Goal: Information Seeking & Learning: Learn about a topic

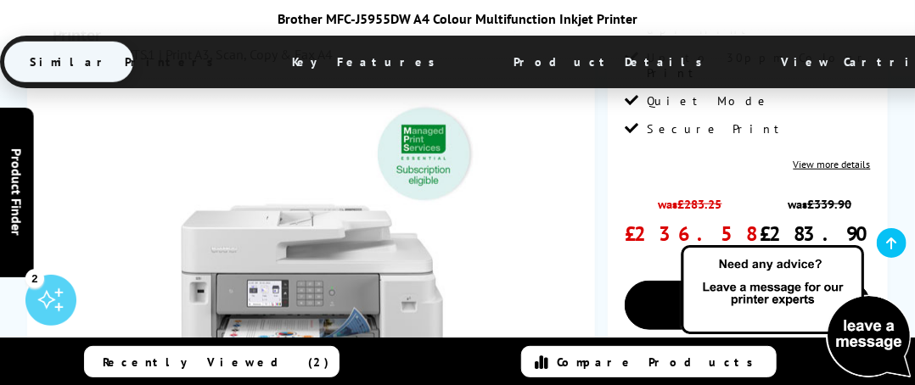
scroll to position [255, 0]
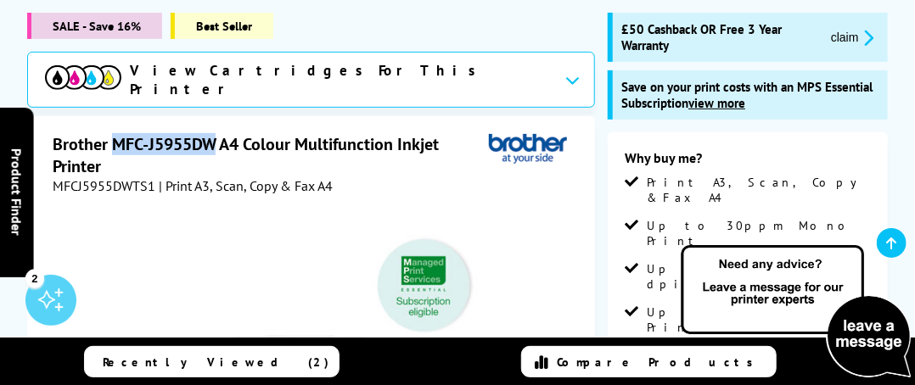
drag, startPoint x: 219, startPoint y: 135, endPoint x: 111, endPoint y: 134, distance: 107.8
click at [111, 134] on h1 "Brother MFC-J5955DW A4 Colour Multifunction Inkjet Printer" at bounding box center [271, 155] width 436 height 44
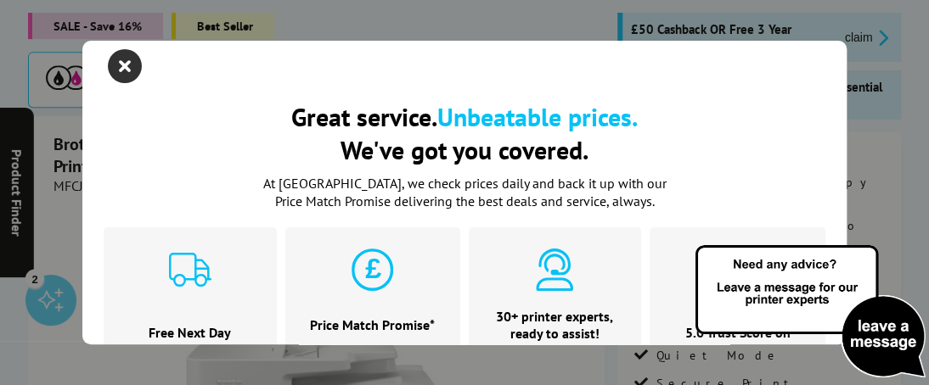
click at [126, 65] on icon "close modal" at bounding box center [125, 66] width 34 height 34
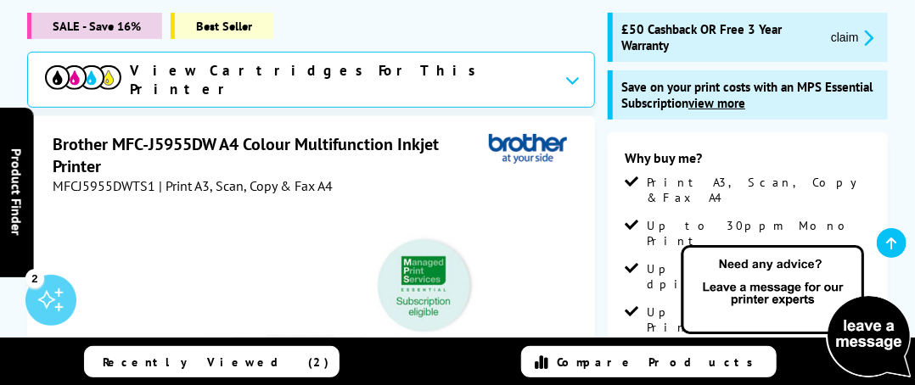
click at [157, 153] on h1 "Brother MFC-J5955DW A4 Colour Multifunction Inkjet Printer" at bounding box center [271, 155] width 436 height 44
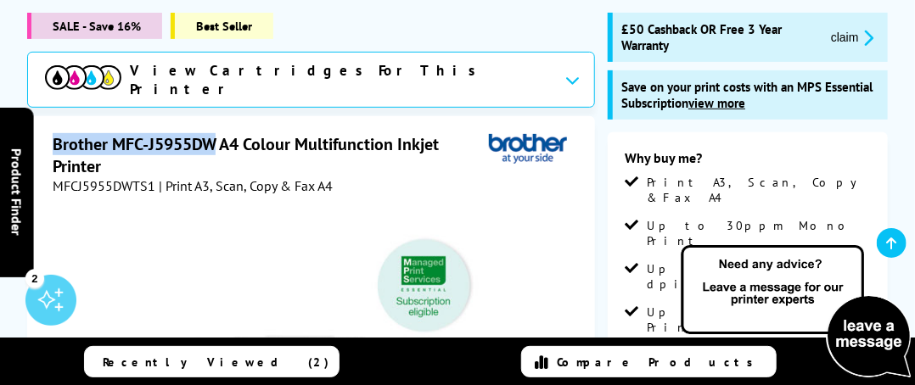
drag, startPoint x: 217, startPoint y: 132, endPoint x: 51, endPoint y: 126, distance: 166.5
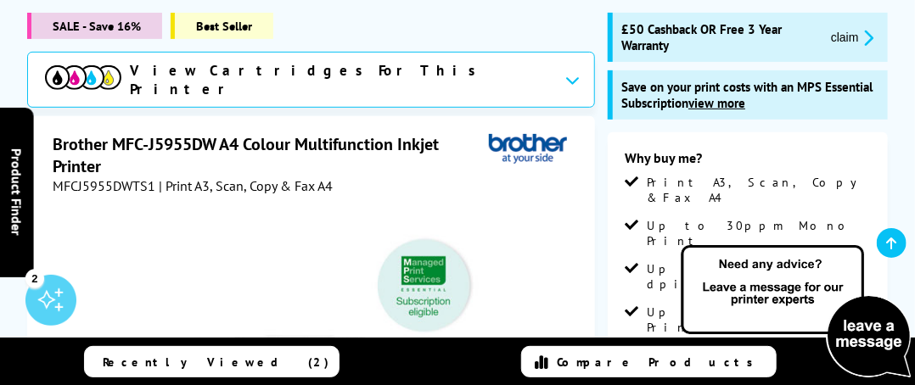
click at [109, 149] on h1 "Brother MFC-J5955DW A4 Colour Multifunction Inkjet Printer" at bounding box center [271, 155] width 436 height 44
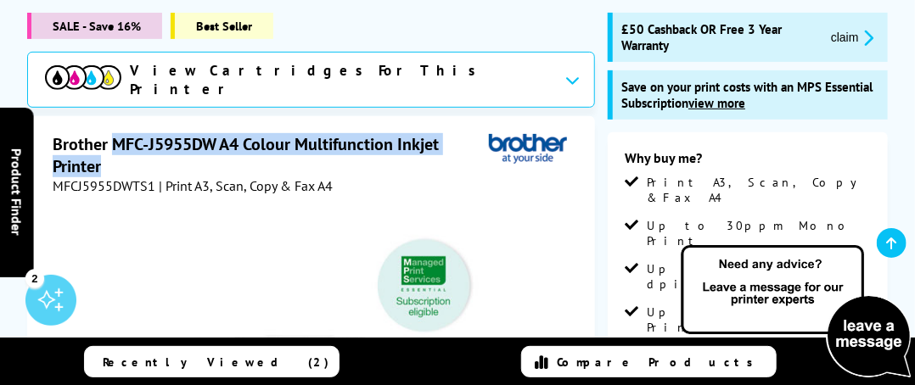
drag, startPoint x: 109, startPoint y: 149, endPoint x: 177, endPoint y: 138, distance: 68.7
click at [174, 138] on h1 "Brother MFC-J5955DW A4 Colour Multifunction Inkjet Printer" at bounding box center [271, 155] width 436 height 44
click at [205, 151] on h1 "Brother MFC-J5955DW A4 Colour Multifunction Inkjet Printer" at bounding box center [271, 155] width 436 height 44
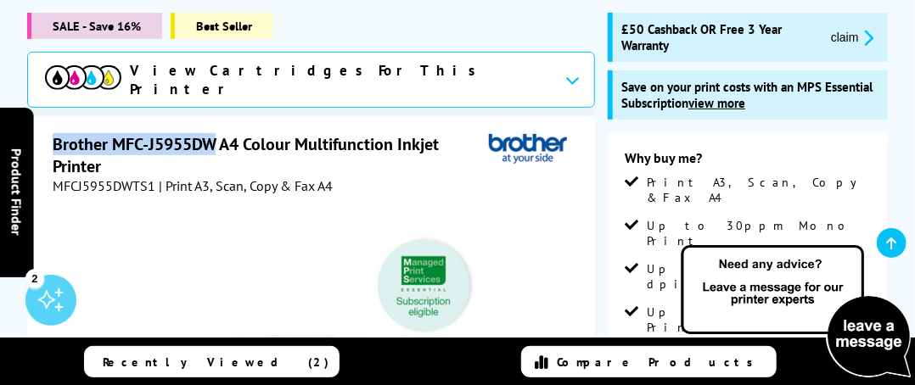
drag, startPoint x: 219, startPoint y: 132, endPoint x: 53, endPoint y: 126, distance: 166.5
click at [53, 133] on h1 "Brother MFC-J5955DW A4 Colour Multifunction Inkjet Printer" at bounding box center [271, 155] width 436 height 44
copy h1 "Brother MFC-J5955DW"
